Goal: Task Accomplishment & Management: Manage account settings

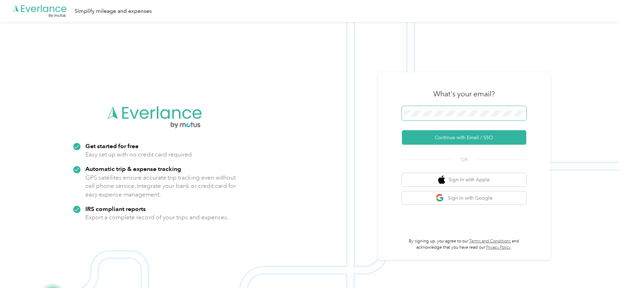
click at [402, 130] on button "Continue with Email / SSO" at bounding box center [464, 137] width 124 height 15
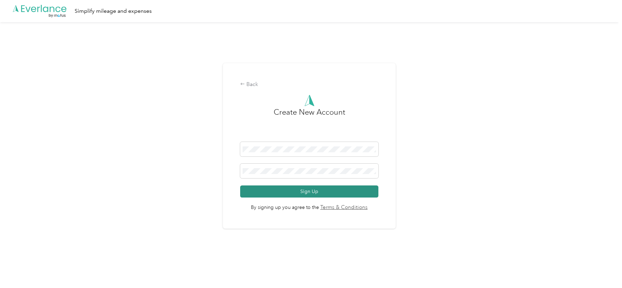
click at [313, 186] on button "Sign Up" at bounding box center [309, 191] width 138 height 12
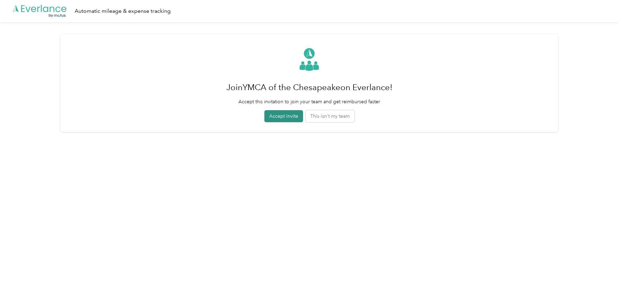
click at [284, 113] on button "Accept invite" at bounding box center [283, 116] width 39 height 12
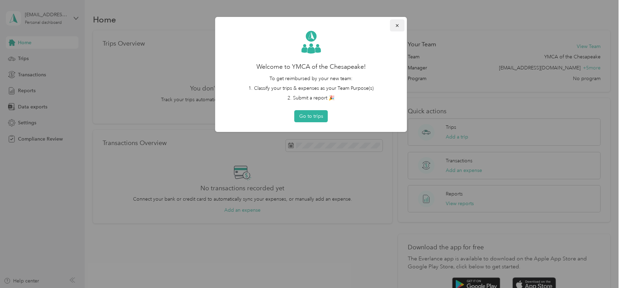
click at [395, 26] on icon "button" at bounding box center [397, 25] width 5 height 5
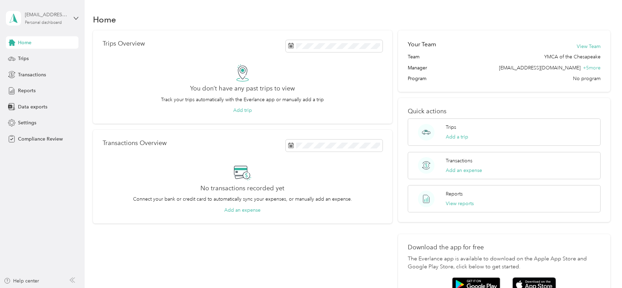
click at [54, 16] on div "[EMAIL_ADDRESS][DOMAIN_NAME]" at bounding box center [46, 14] width 43 height 7
click at [52, 71] on div "Log out" at bounding box center [79, 72] width 136 height 12
